Goal: Task Accomplishment & Management: Use online tool/utility

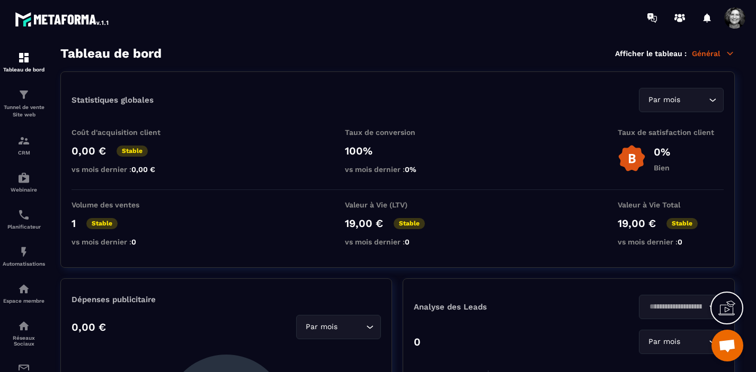
scroll to position [12787, 0]
click at [22, 109] on p "Tunnel de vente Site web" at bounding box center [24, 111] width 42 height 15
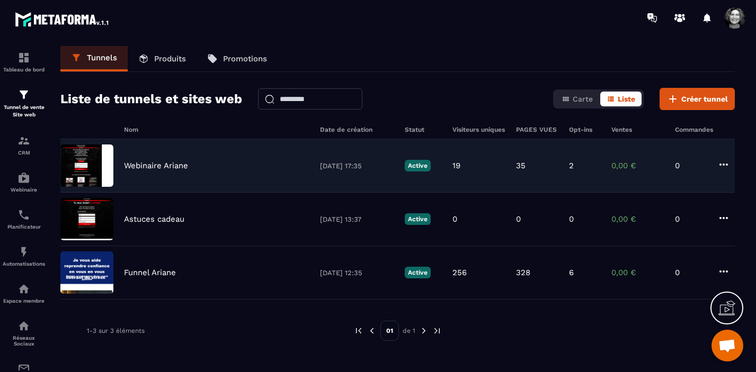
click at [164, 174] on div "Webinaire Ariane 22/08/2025 17:35 Active 19 35 2 0,00 € 0" at bounding box center [397, 165] width 674 height 53
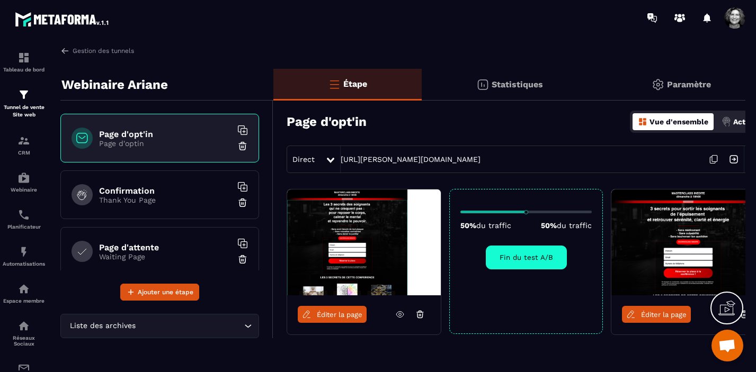
click at [164, 200] on p "Thank You Page" at bounding box center [165, 200] width 132 height 8
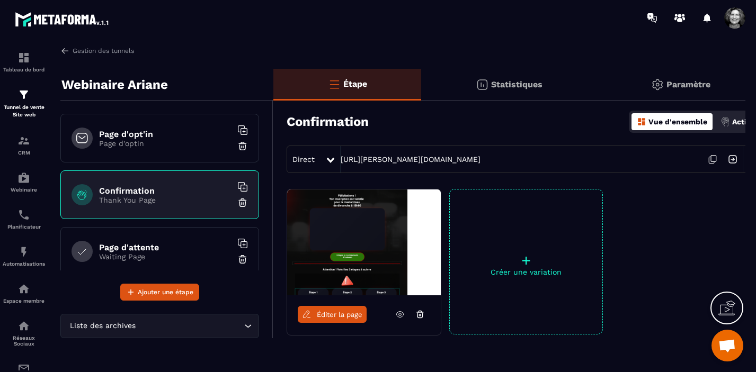
click at [342, 315] on span "Éditer la page" at bounding box center [340, 315] width 46 height 8
